Goal: Task Accomplishment & Management: Manage account settings

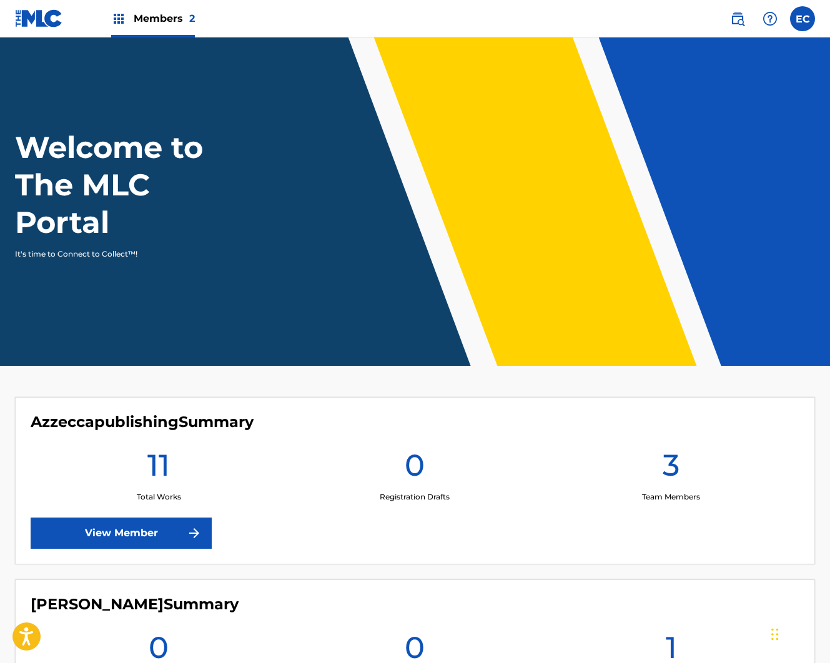
click at [804, 22] on label at bounding box center [802, 18] width 25 height 25
click at [803, 19] on input "EC [PERSON_NAME] [EMAIL_ADDRESS][DOMAIN_NAME] Notification Preferences Profile …" at bounding box center [803, 19] width 0 height 0
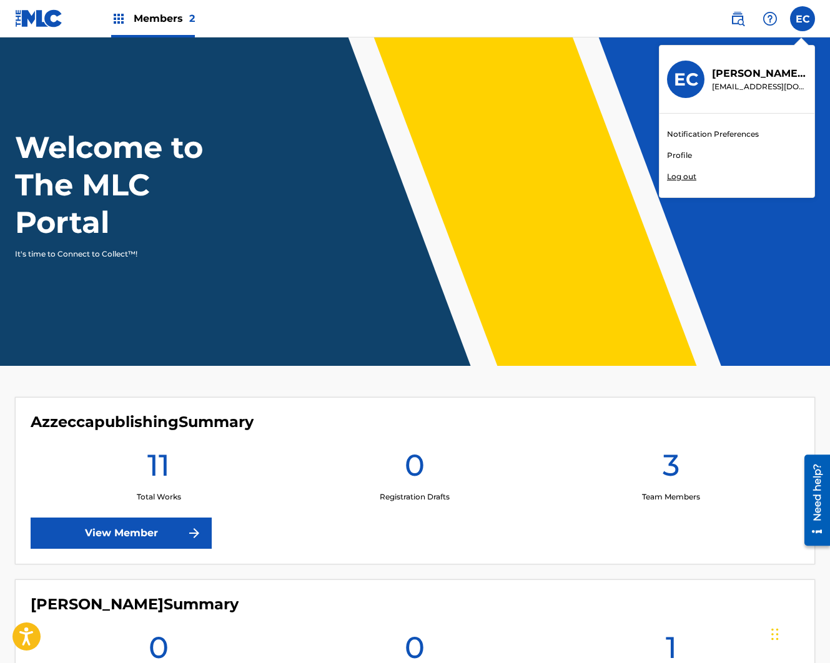
click at [179, 17] on span "Members 2" at bounding box center [164, 18] width 61 height 14
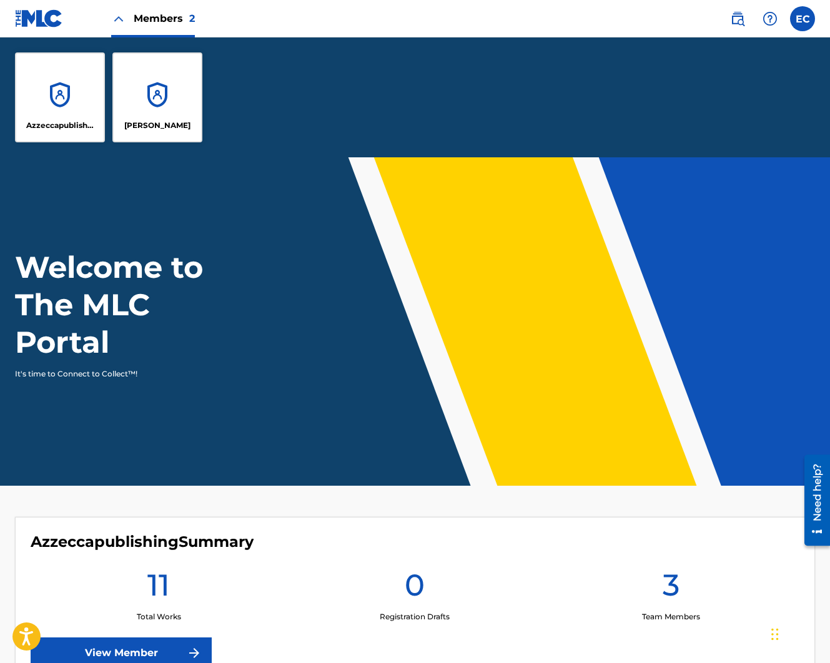
click at [184, 17] on span "Members 2" at bounding box center [164, 18] width 61 height 14
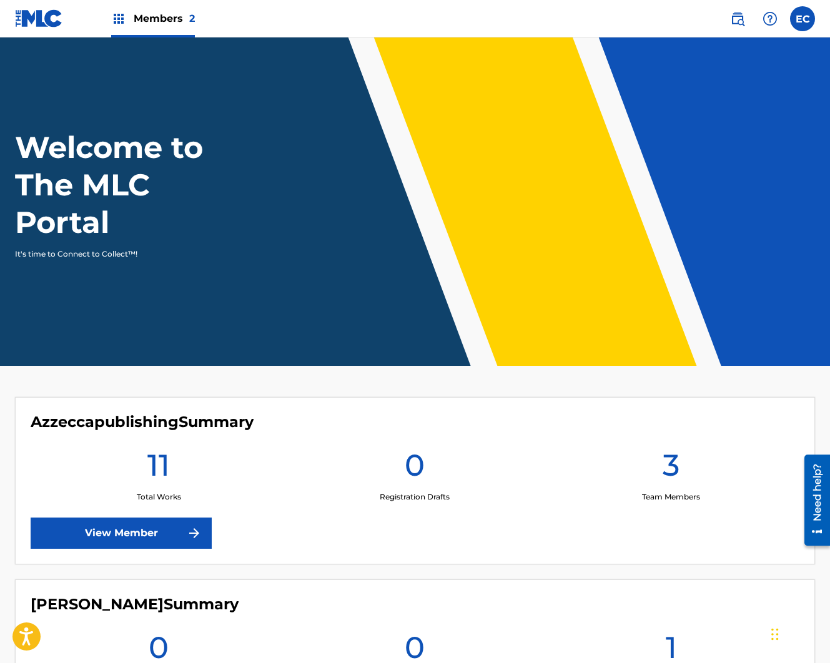
click at [282, 592] on div "[PERSON_NAME] Summary 0 Total Works 0 Registration Drafts 1 Team Members View M…" at bounding box center [415, 663] width 800 height 167
click at [141, 21] on span "Members 2" at bounding box center [164, 18] width 61 height 14
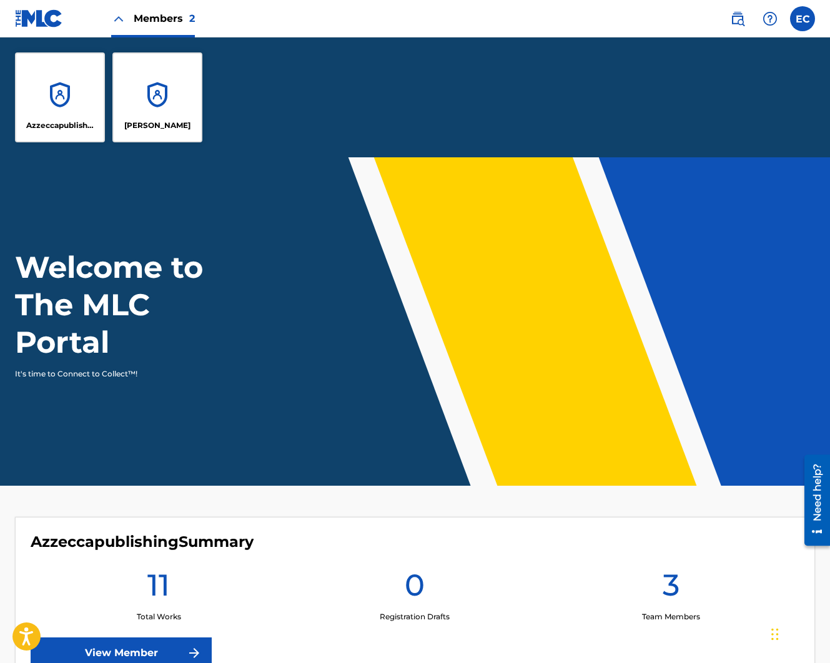
click at [41, 84] on div "Azzeccapublishing" at bounding box center [60, 97] width 90 height 90
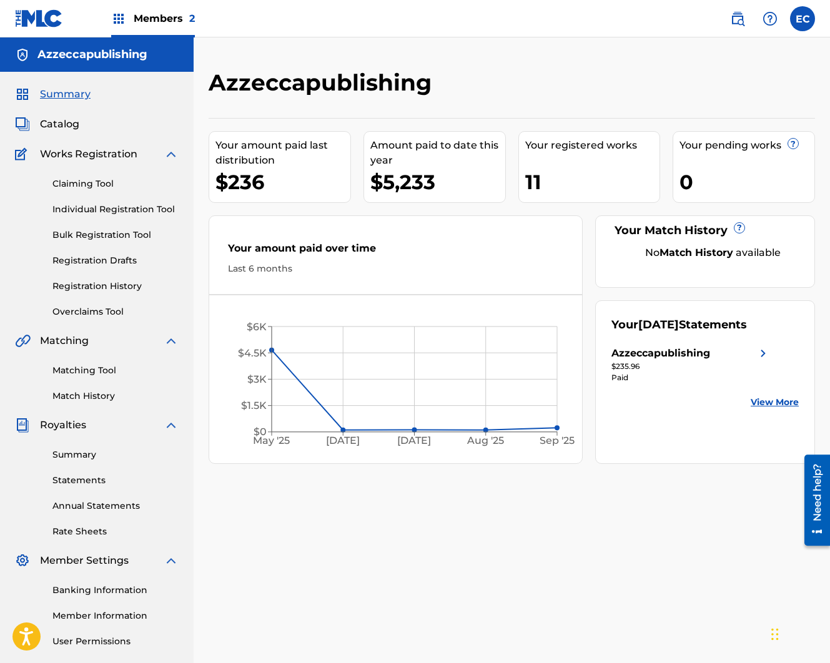
click at [79, 147] on span "Works Registration" at bounding box center [88, 154] width 97 height 15
click at [74, 152] on span "Works Registration" at bounding box center [88, 154] width 97 height 15
click at [172, 152] on img at bounding box center [171, 154] width 15 height 15
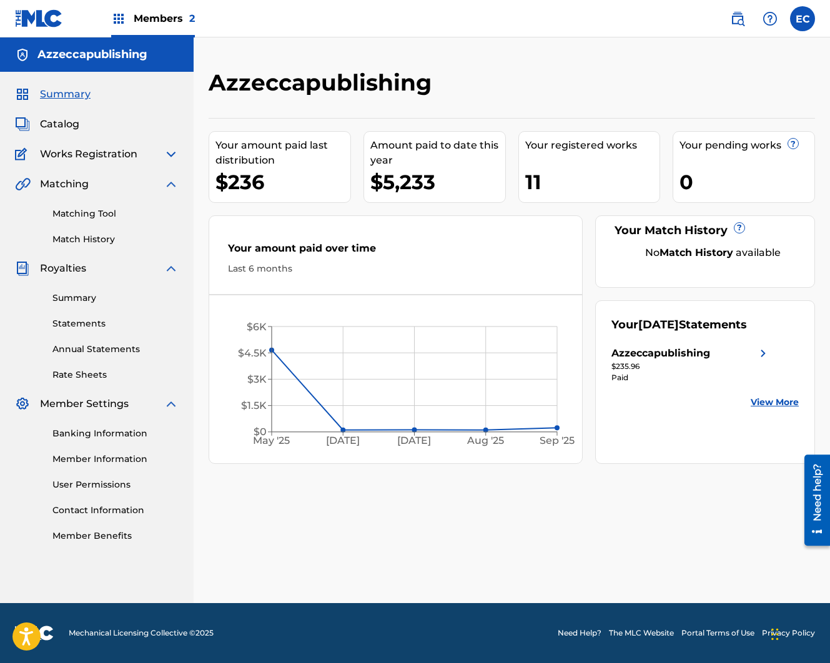
click at [172, 152] on img at bounding box center [171, 154] width 15 height 15
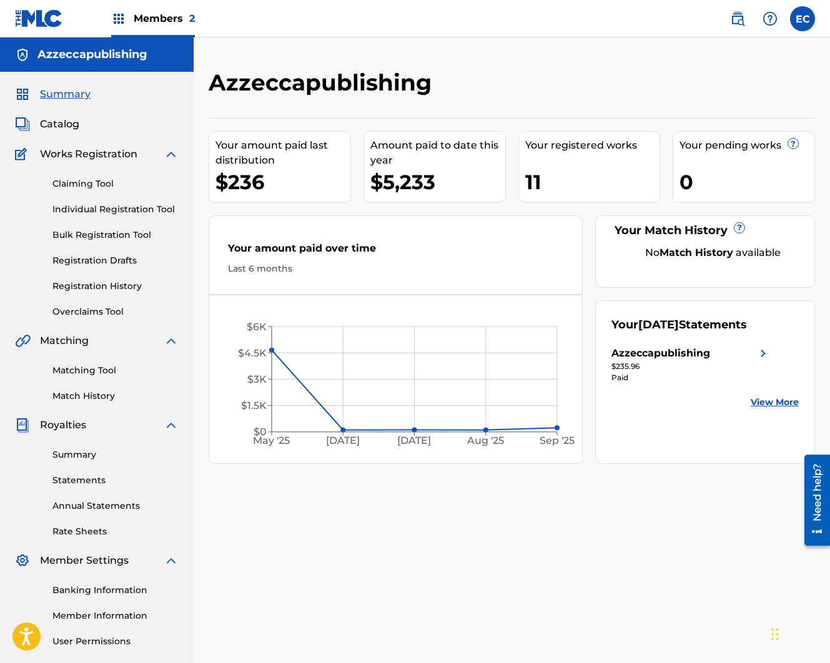
click at [321, 253] on div "Your amount paid over time" at bounding box center [395, 251] width 335 height 21
click at [738, 361] on div "Azzeccapublishing" at bounding box center [691, 353] width 159 height 15
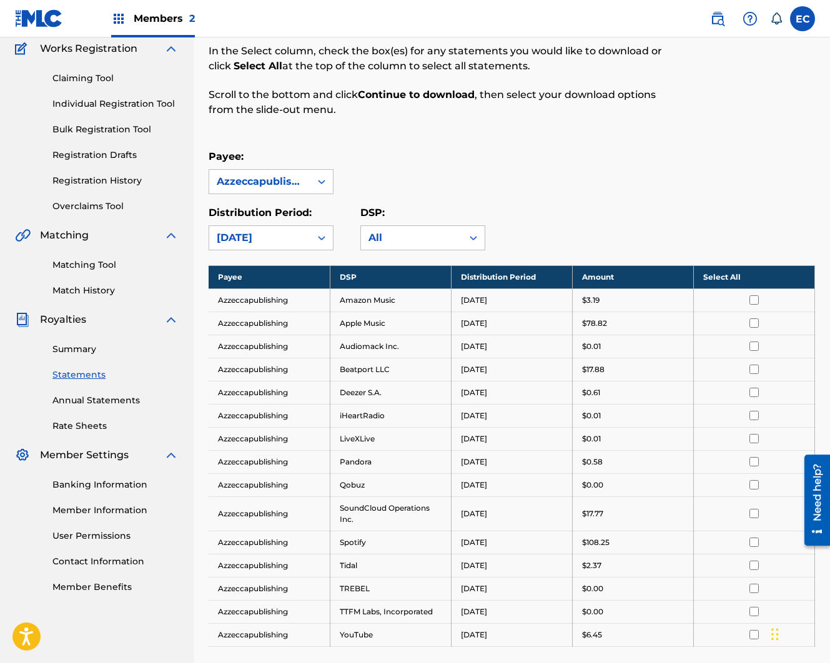
scroll to position [62, 0]
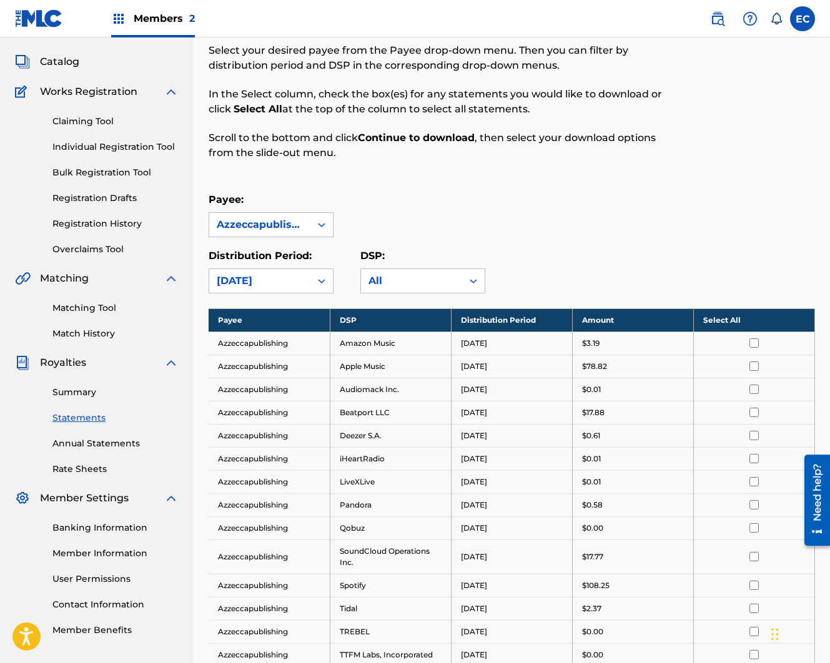
click at [97, 224] on link "Registration History" at bounding box center [115, 223] width 126 height 13
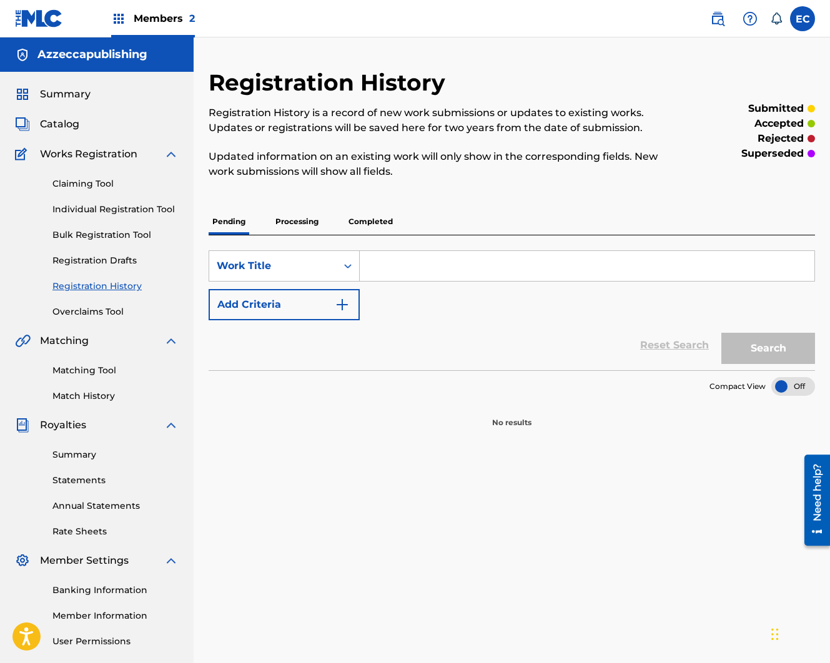
click at [385, 222] on p "Completed" at bounding box center [371, 222] width 52 height 26
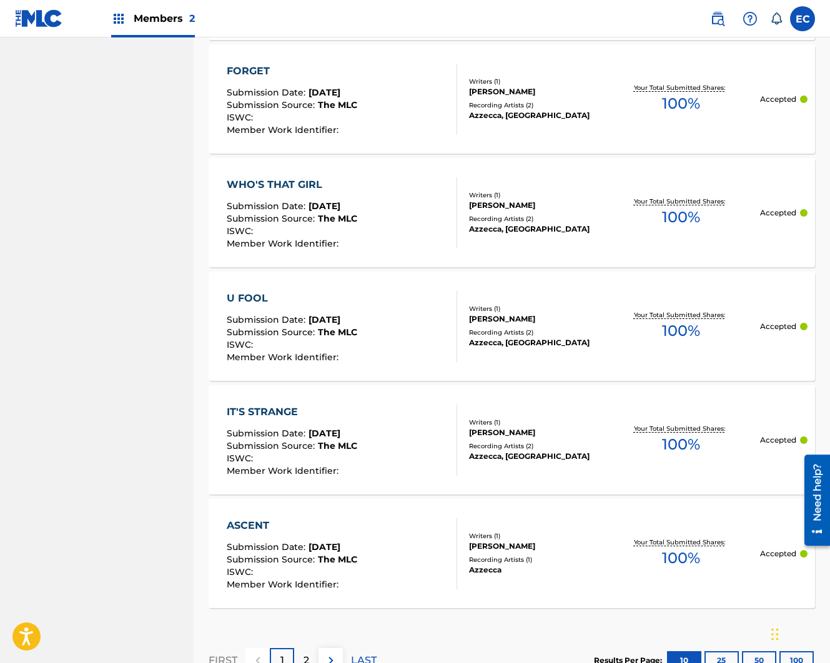
scroll to position [1067, 0]
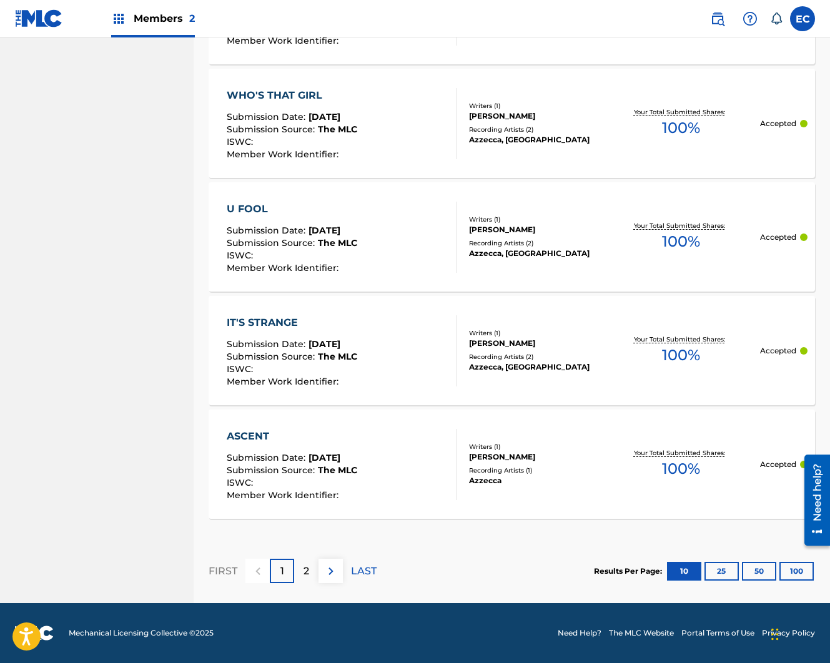
click at [803, 17] on label at bounding box center [802, 18] width 25 height 25
click at [803, 19] on input "EC [PERSON_NAME] [EMAIL_ADDRESS][DOMAIN_NAME] Notification Preferences Profile …" at bounding box center [803, 19] width 0 height 0
click at [108, 30] on div "Members 2" at bounding box center [105, 18] width 180 height 37
click at [149, 17] on span "Members 2" at bounding box center [164, 18] width 61 height 14
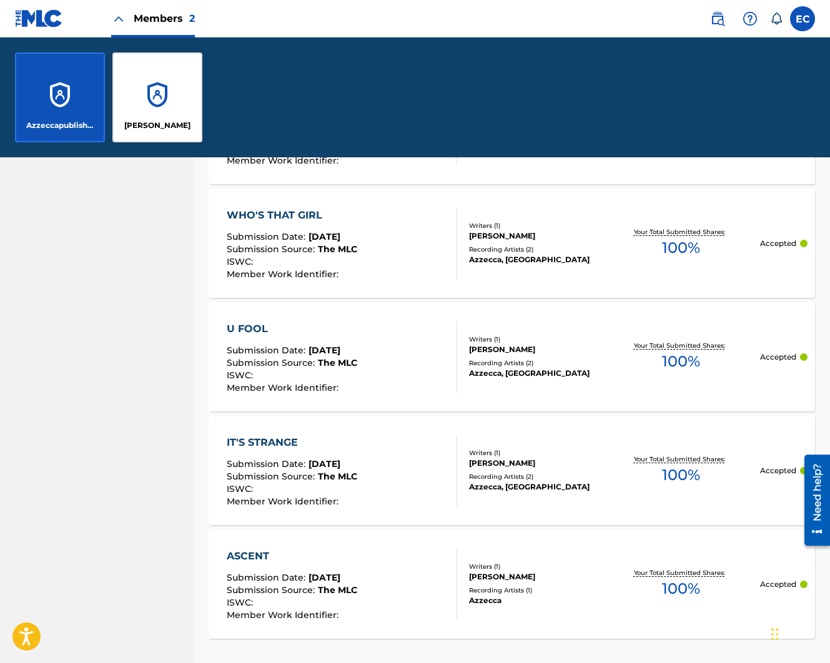
scroll to position [1187, 0]
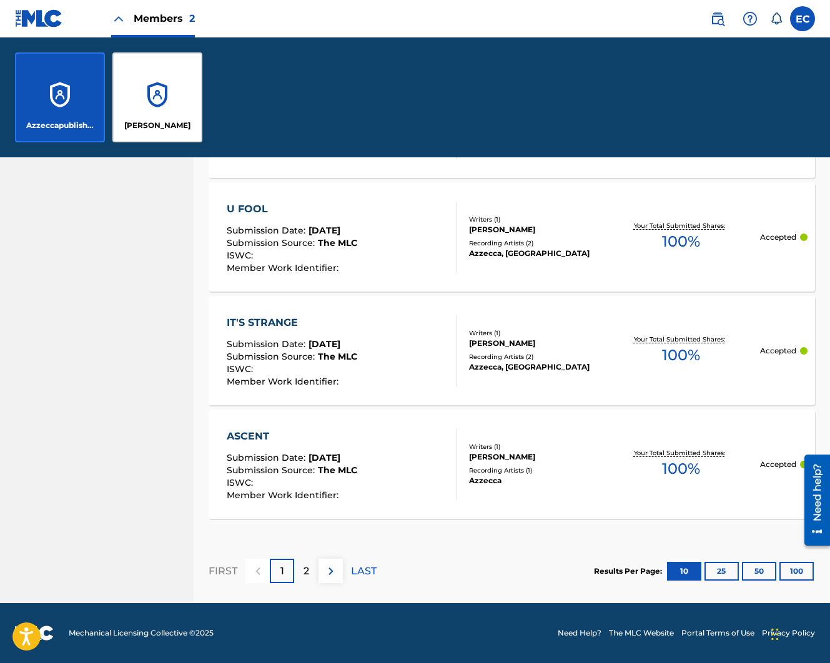
click at [79, 103] on div "Azzeccapublishing" at bounding box center [60, 97] width 90 height 90
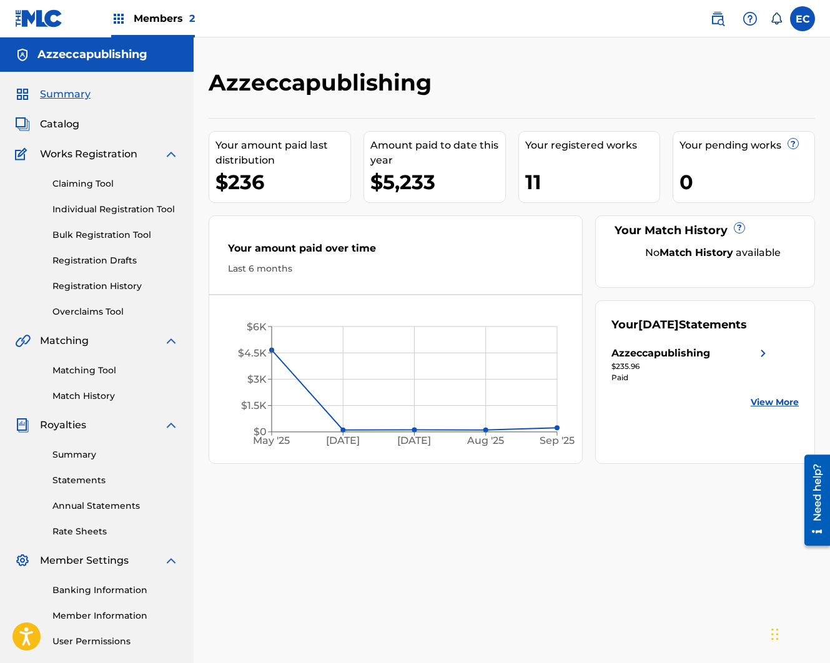
click at [83, 598] on div "Banking Information Member Information User Permissions Contact Information Mem…" at bounding box center [97, 634] width 164 height 131
click at [92, 590] on link "Banking Information" at bounding box center [115, 590] width 126 height 13
